Goal: Task Accomplishment & Management: Manage account settings

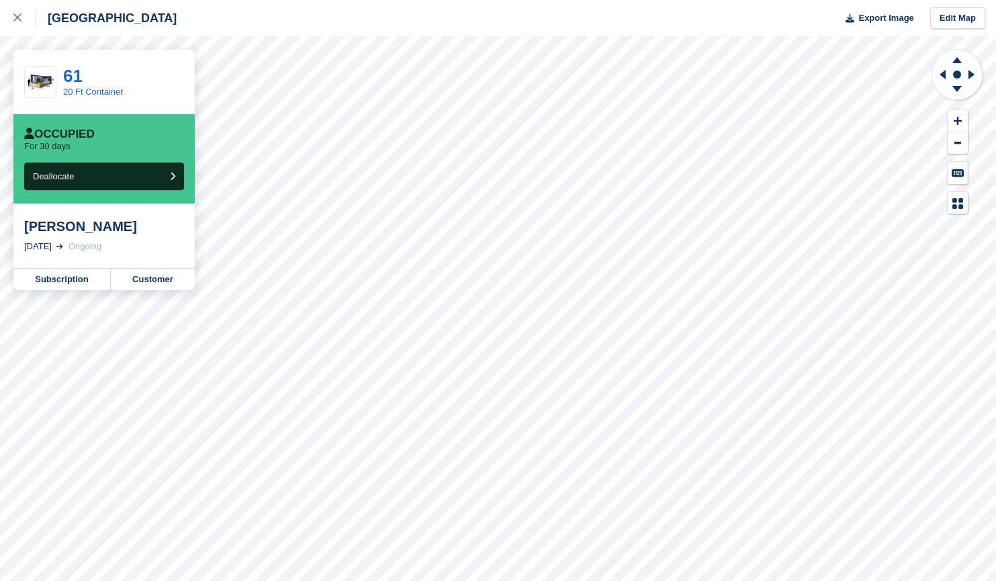
click at [13, 24] on div at bounding box center [24, 18] width 22 height 16
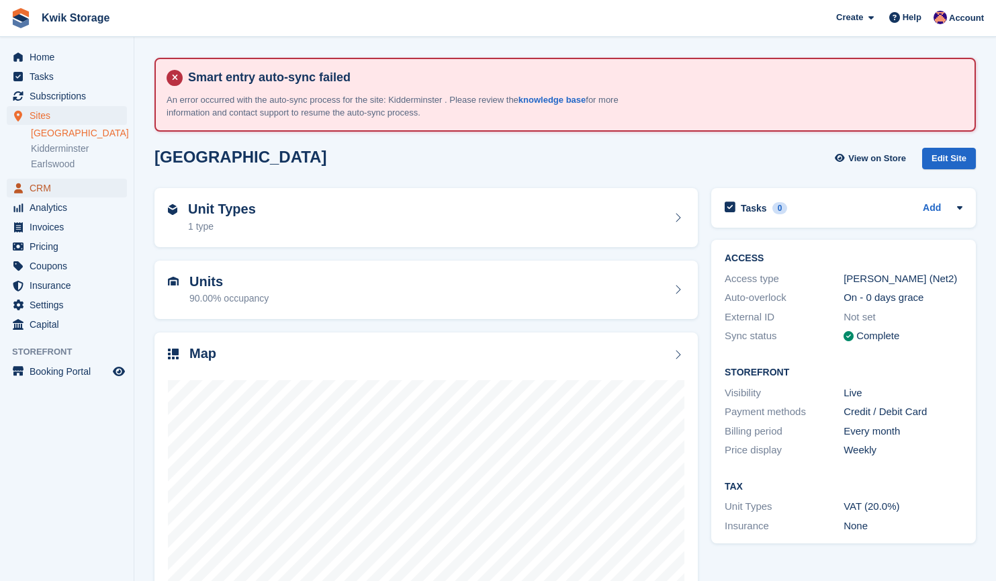
click at [92, 193] on span "CRM" at bounding box center [70, 188] width 81 height 19
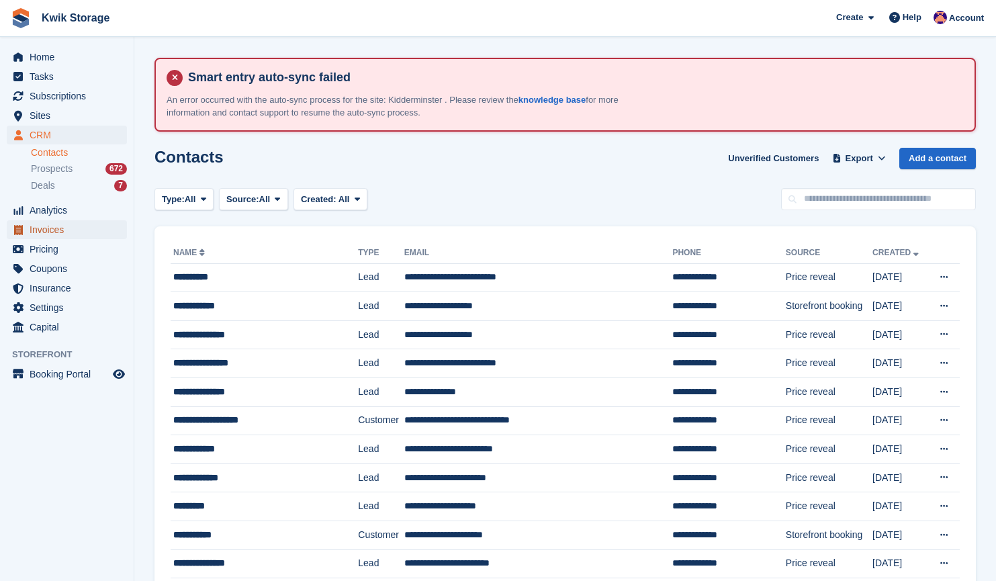
click at [87, 238] on span "Invoices" at bounding box center [70, 229] width 81 height 19
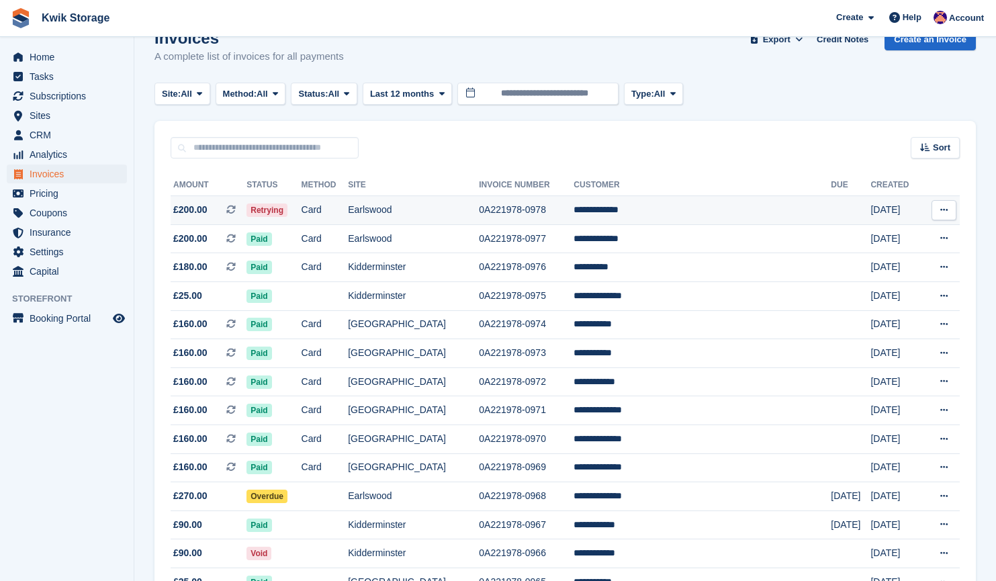
scroll to position [124, 0]
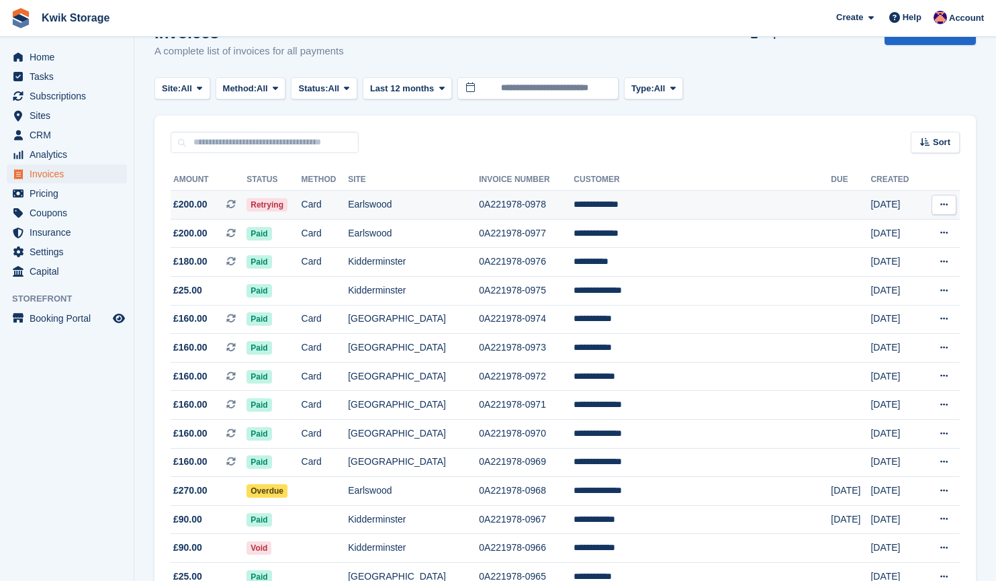
click at [301, 205] on td "Retrying" at bounding box center [273, 205] width 54 height 29
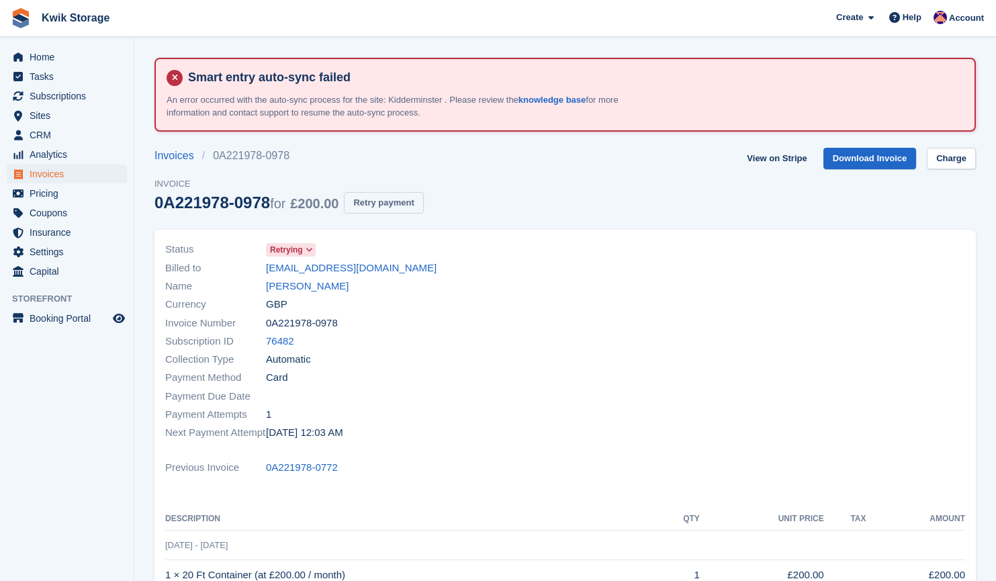
click at [412, 197] on button "Retry payment" at bounding box center [383, 203] width 79 height 22
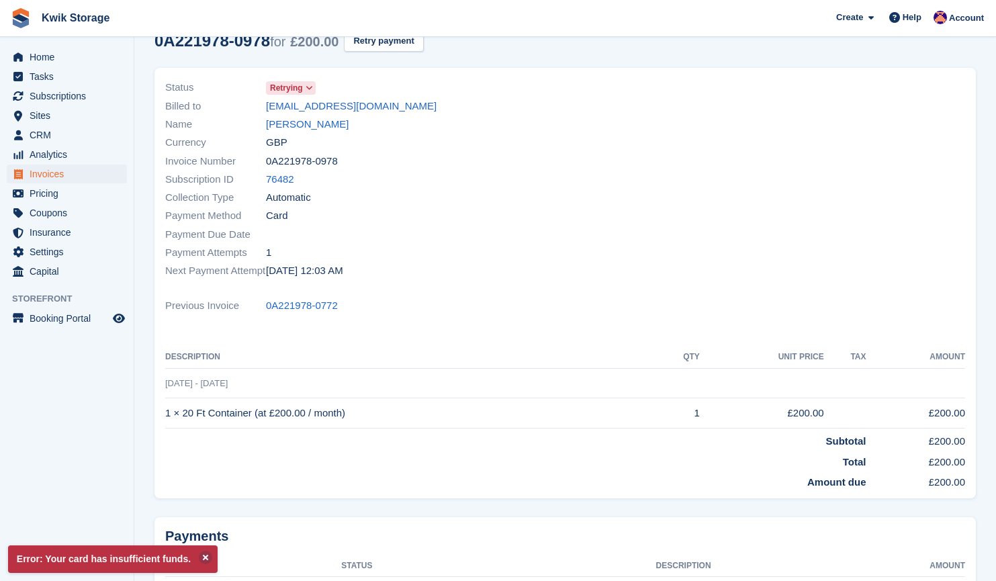
scroll to position [161, 0]
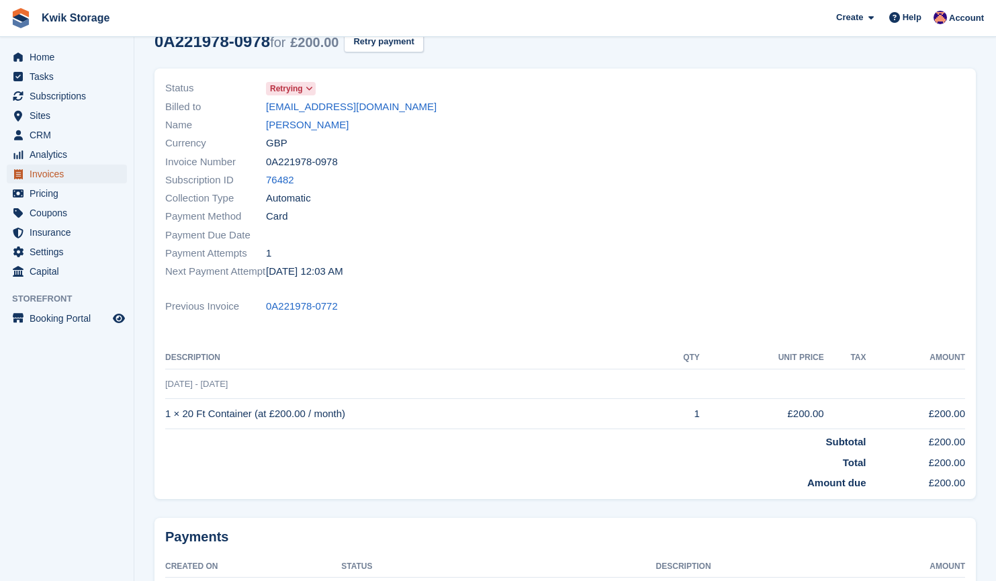
click at [66, 175] on span "Invoices" at bounding box center [70, 173] width 81 height 19
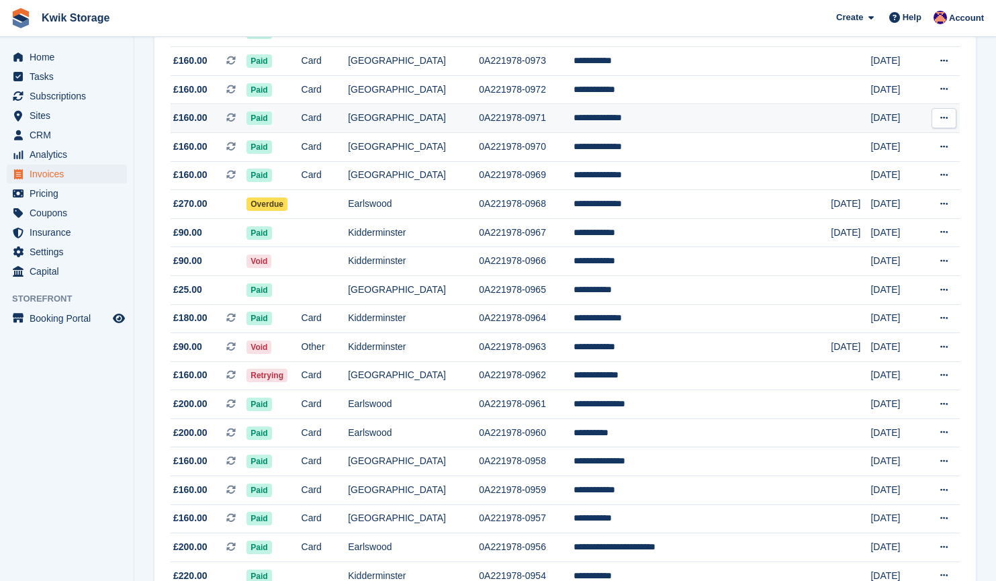
scroll to position [412, 0]
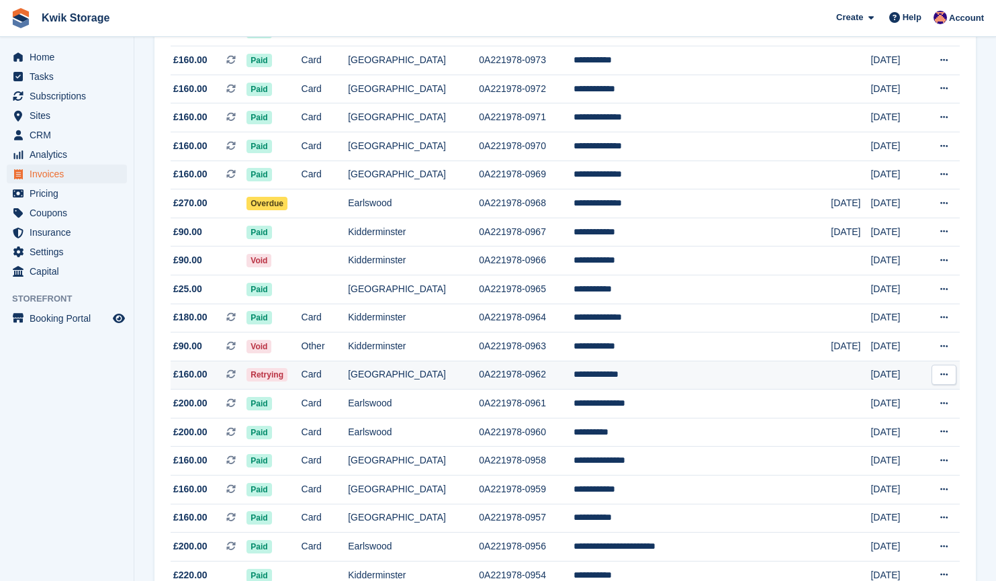
click at [474, 371] on td "[GEOGRAPHIC_DATA]" at bounding box center [413, 375] width 131 height 29
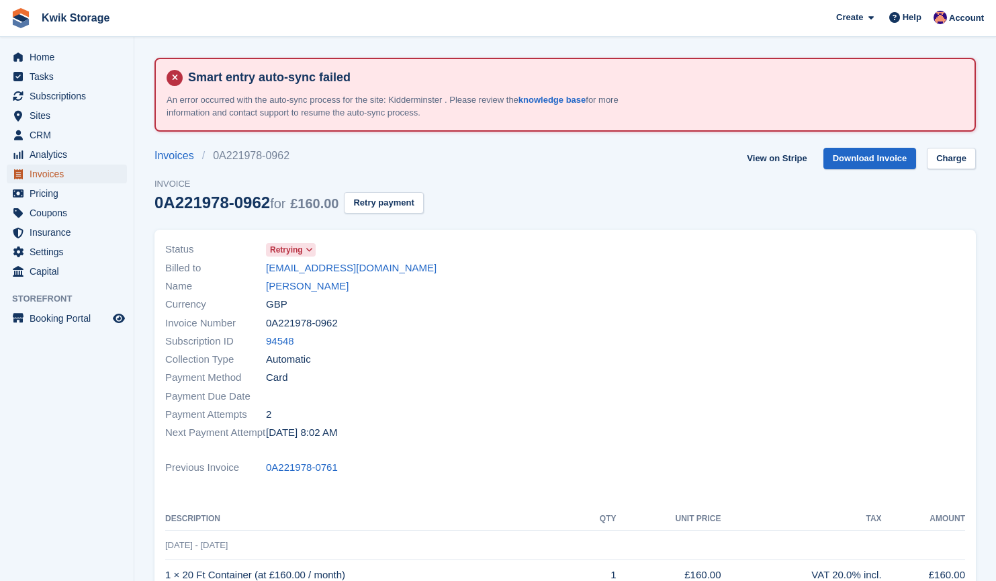
click at [97, 180] on span "Invoices" at bounding box center [70, 173] width 81 height 19
